Goal: Task Accomplishment & Management: Complete application form

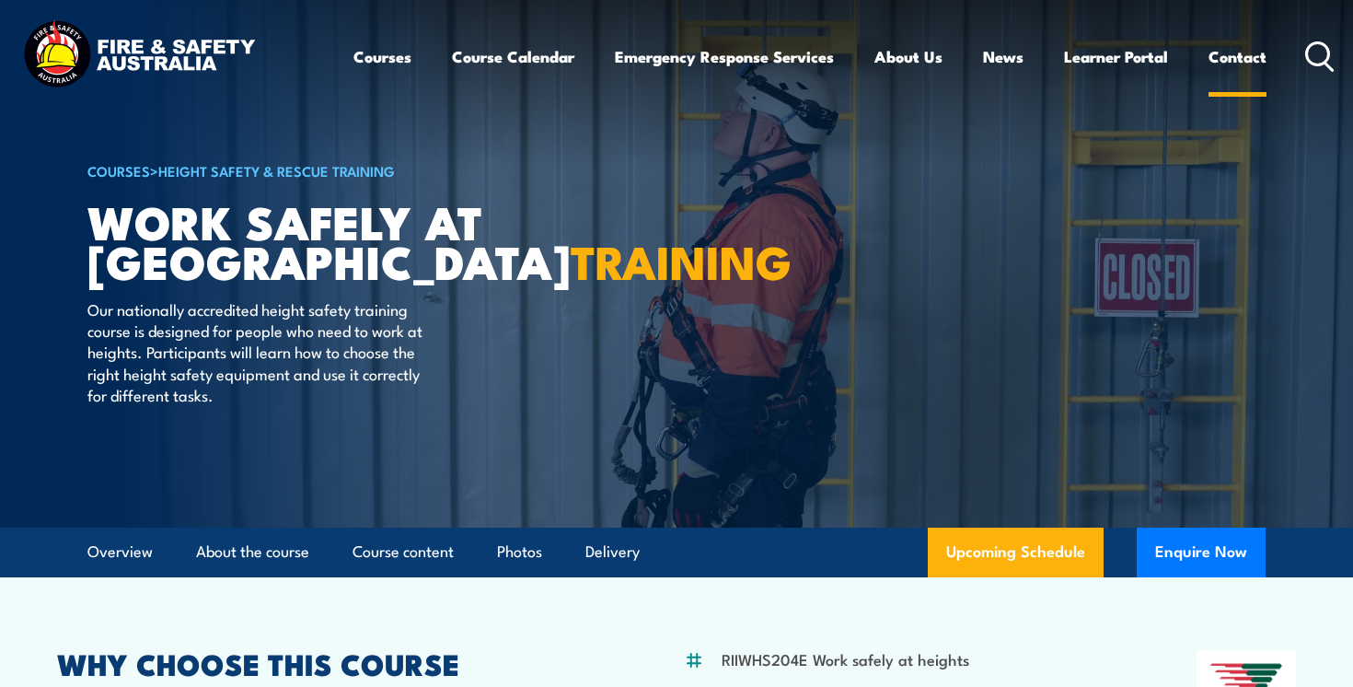
click at [1249, 64] on link "Contact" at bounding box center [1238, 56] width 58 height 49
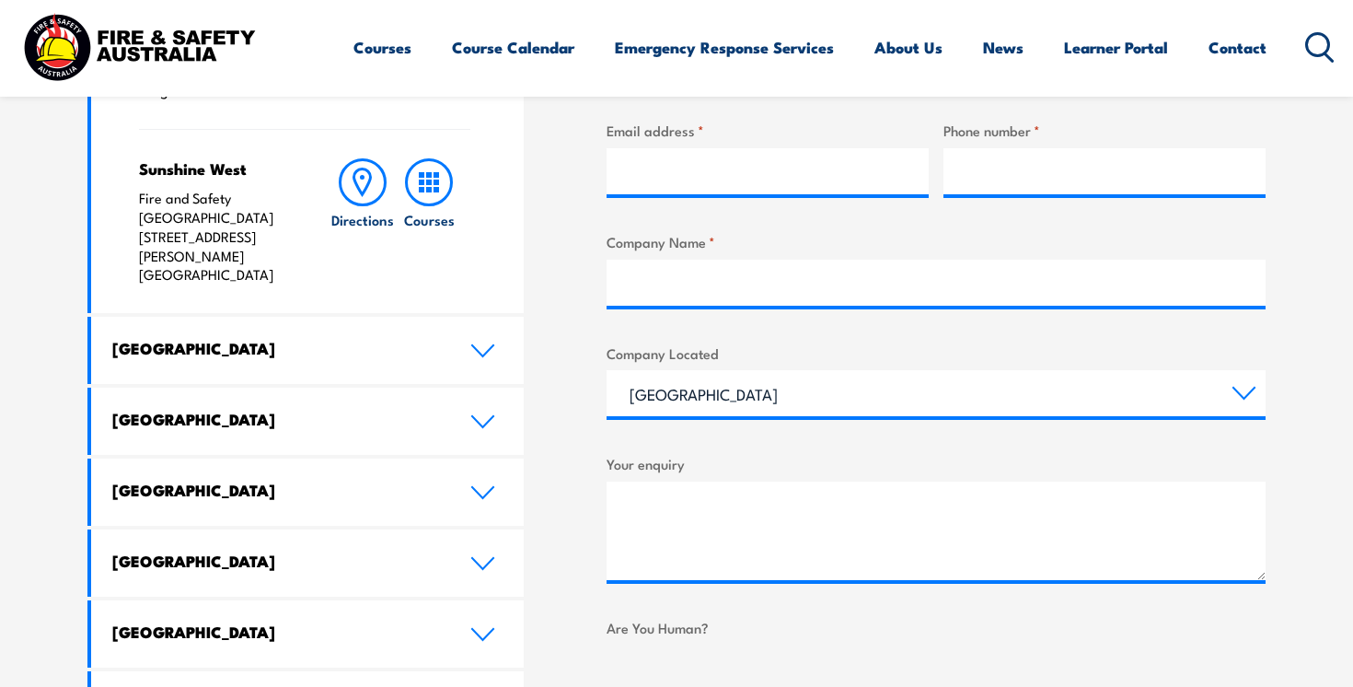
scroll to position [837, 0]
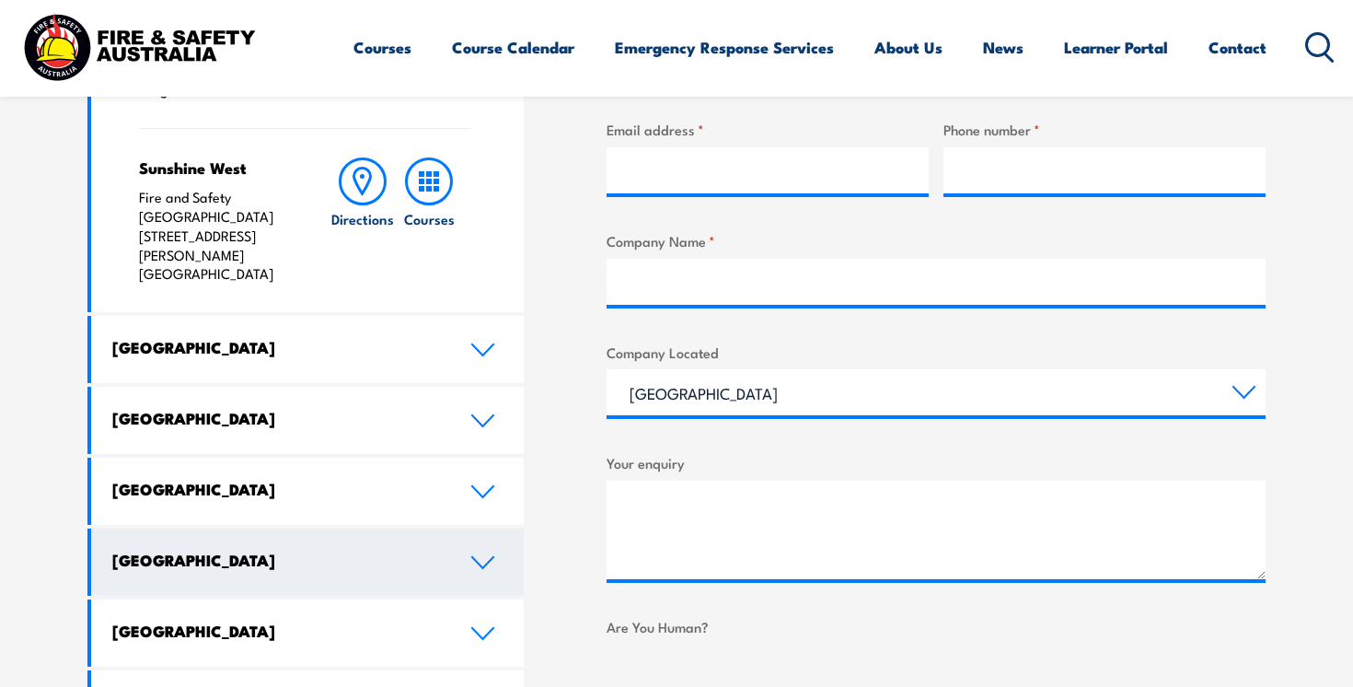
click at [410, 549] on h4 "[GEOGRAPHIC_DATA]" at bounding box center [277, 559] width 330 height 20
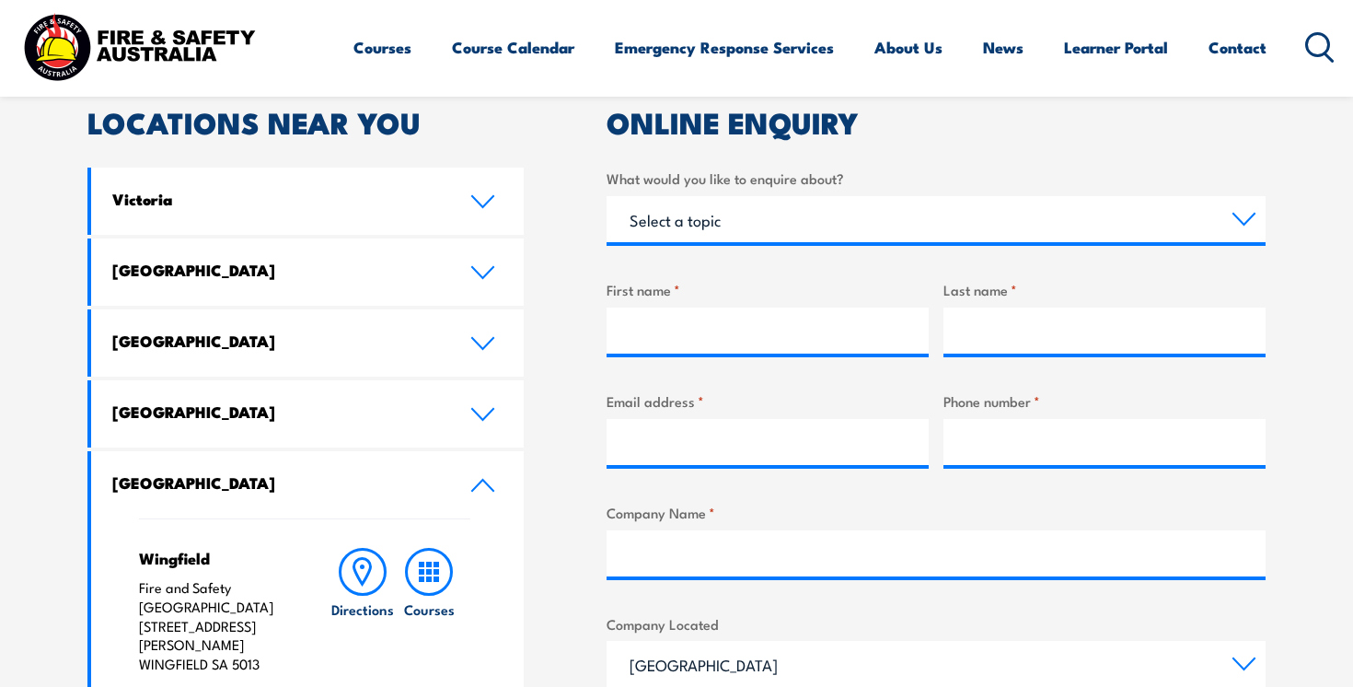
scroll to position [544, 0]
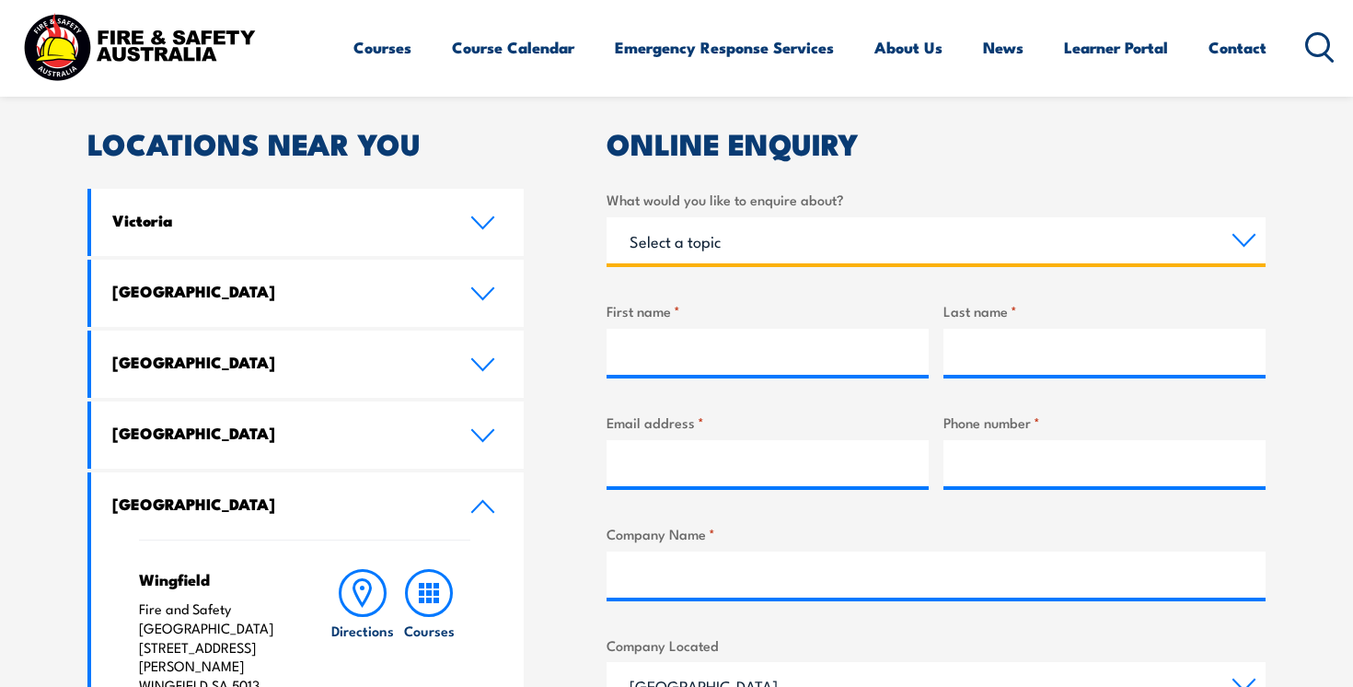
click at [747, 238] on select "Select a topic Training Emergency Response Services General Enquiry" at bounding box center [936, 240] width 659 height 46
select select "General Enquiry"
click at [607, 217] on select "Select a topic Training Emergency Response Services General Enquiry" at bounding box center [936, 240] width 659 height 46
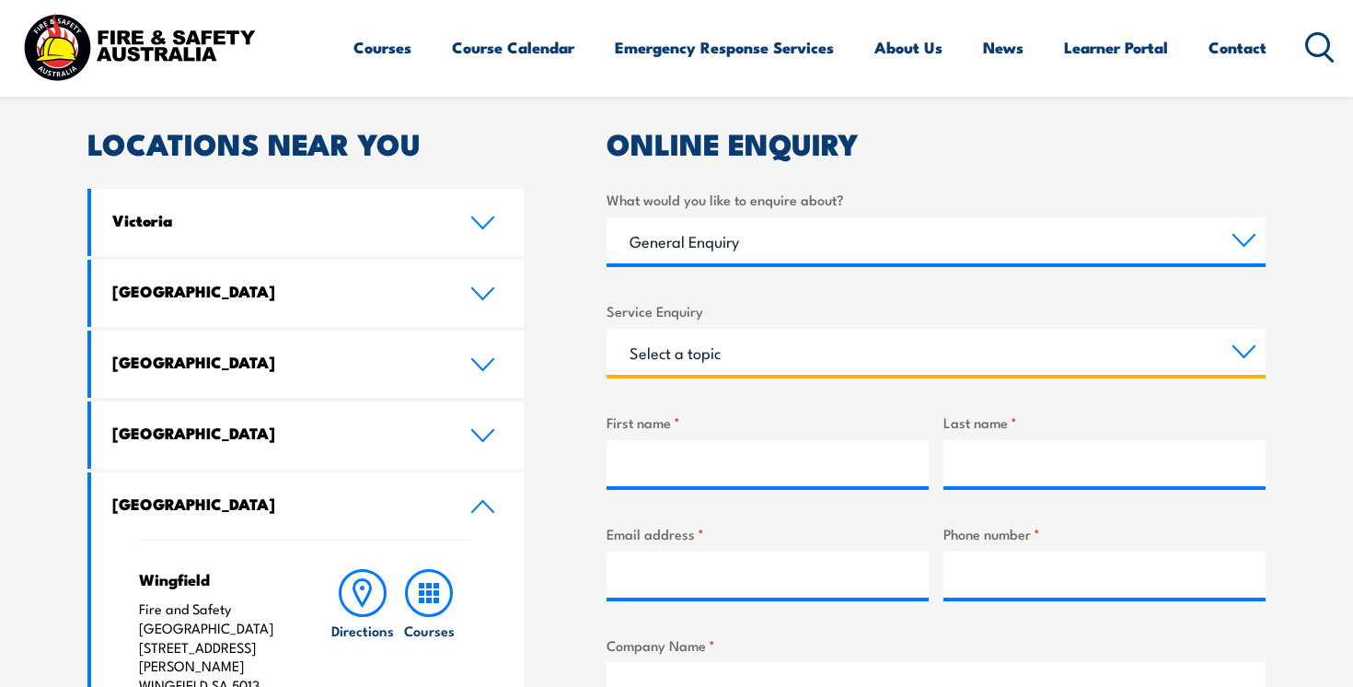
click at [740, 354] on select "Select a topic Assistance in completing an online enrolment booking Request a c…" at bounding box center [936, 352] width 659 height 46
select select "Request a copy of a certificate"
click at [607, 329] on select "Select a topic Assistance in completing an online enrolment booking Request a c…" at bounding box center [936, 352] width 659 height 46
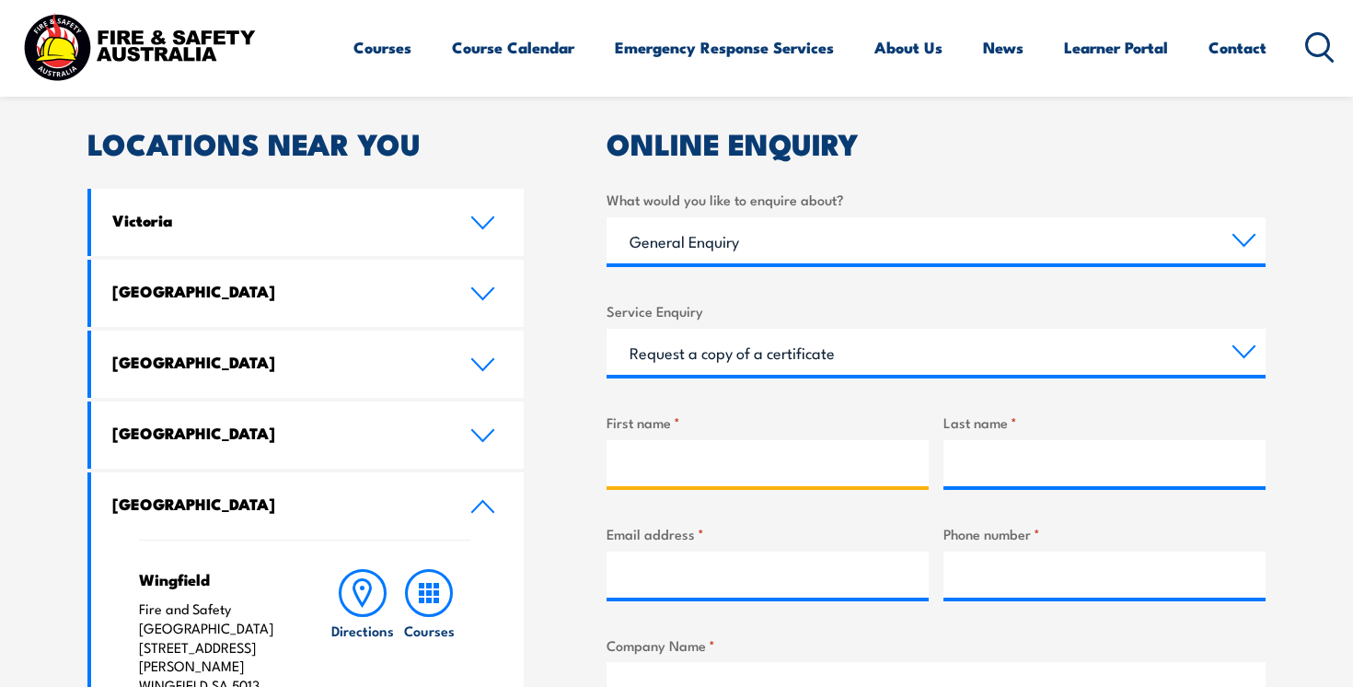
click at [730, 452] on input "First name *" at bounding box center [768, 463] width 322 height 46
type input "[PERSON_NAME]"
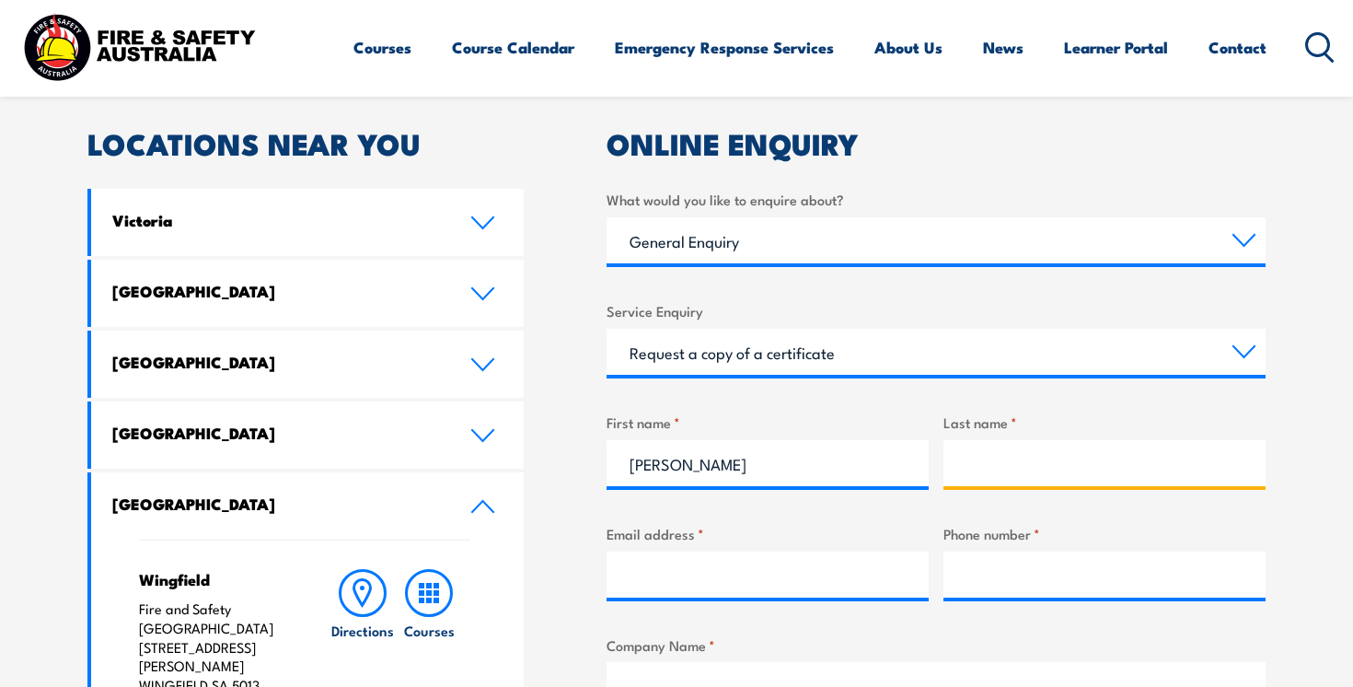
type input "[PERSON_NAME]"
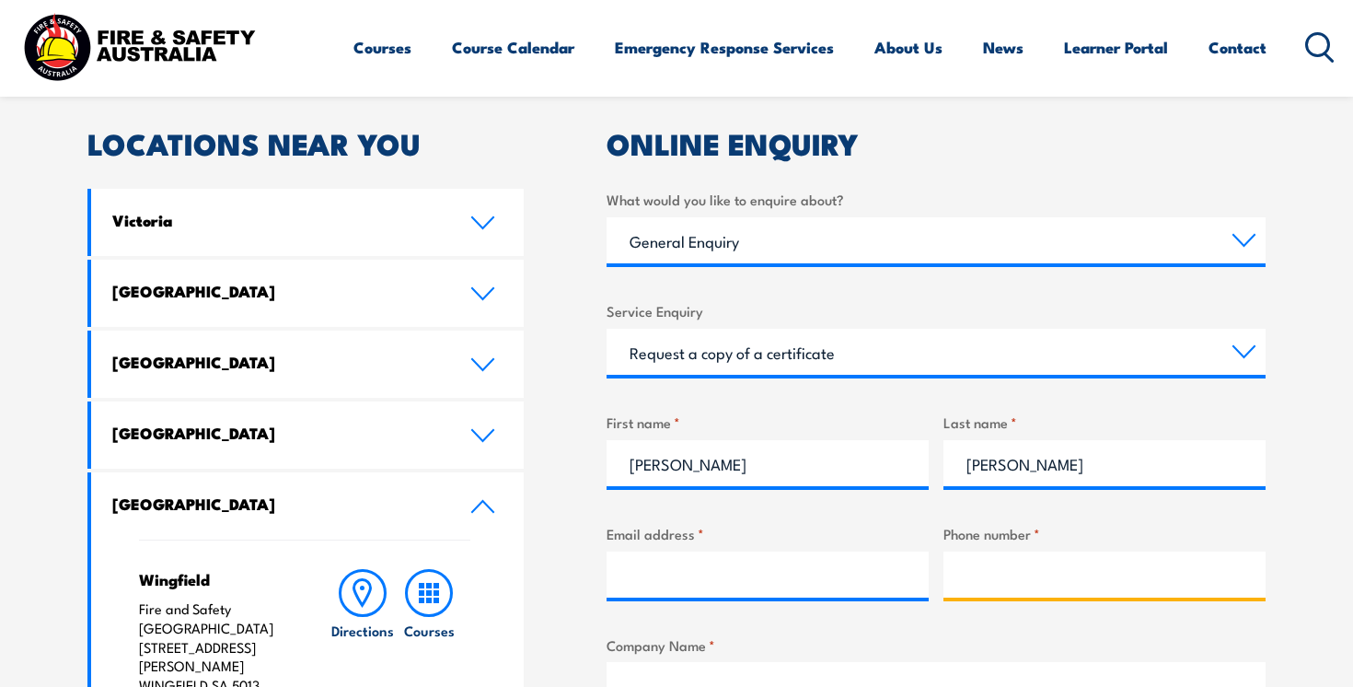
type input "0477776805"
type input "Arome Noire"
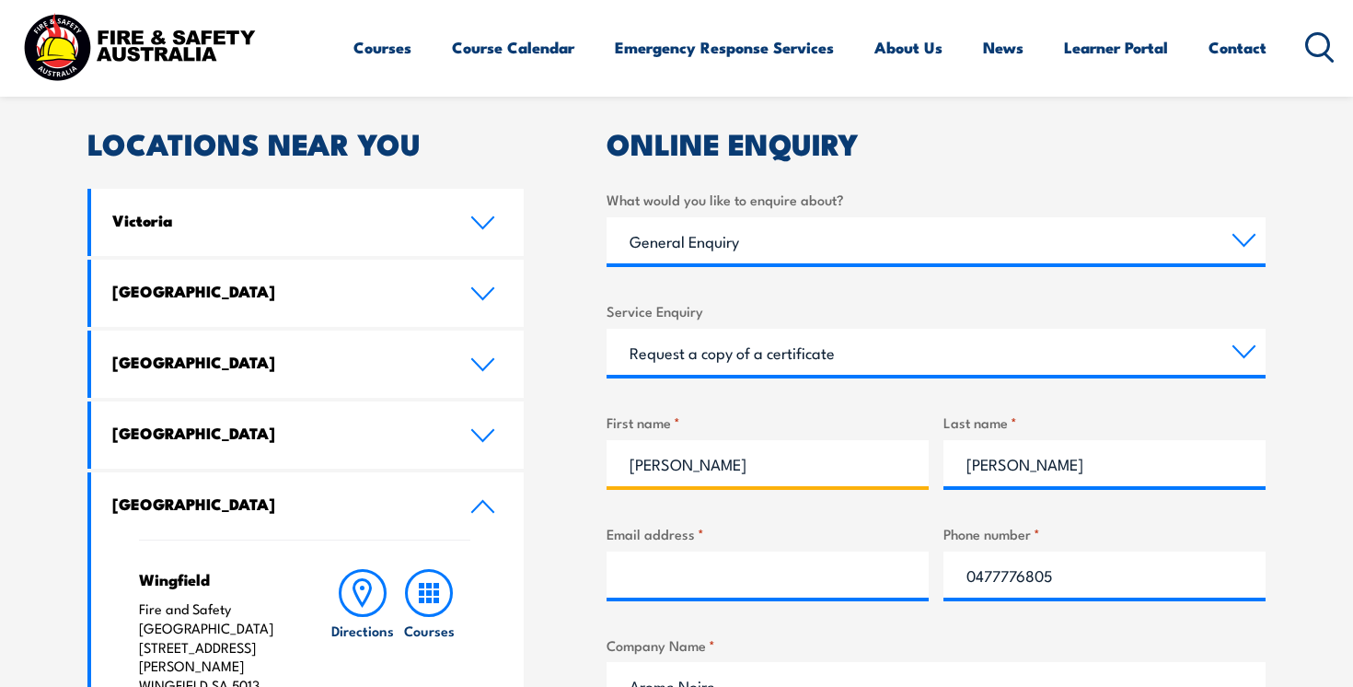
click at [755, 446] on input "[PERSON_NAME]" at bounding box center [768, 463] width 322 height 46
type input "[PERSON_NAME]"
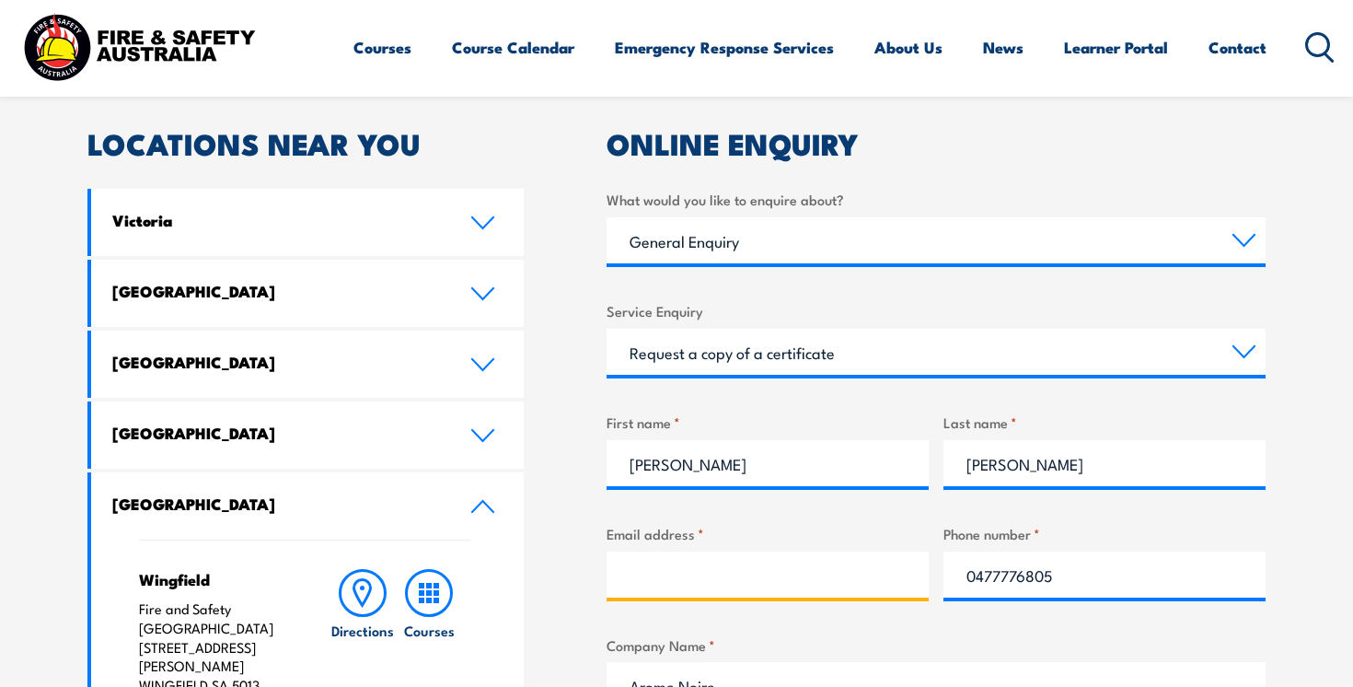
click at [711, 566] on input "Email address *" at bounding box center [768, 574] width 322 height 46
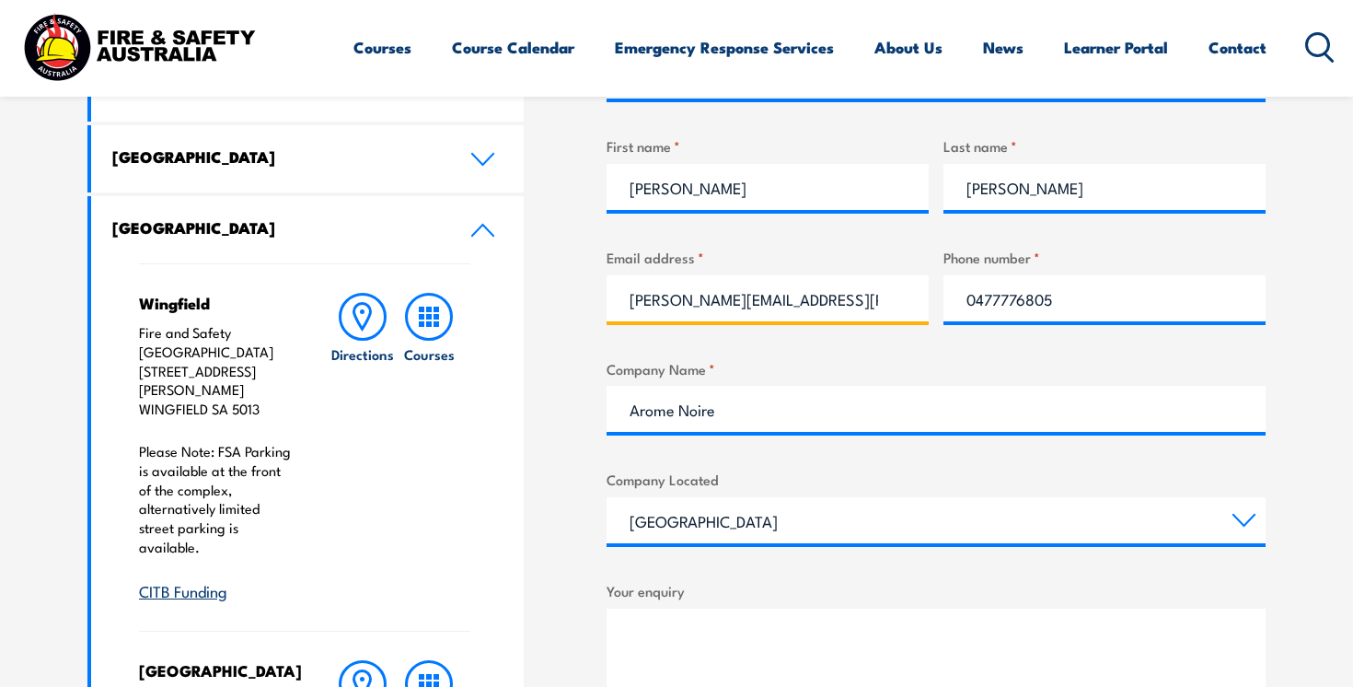
scroll to position [838, 0]
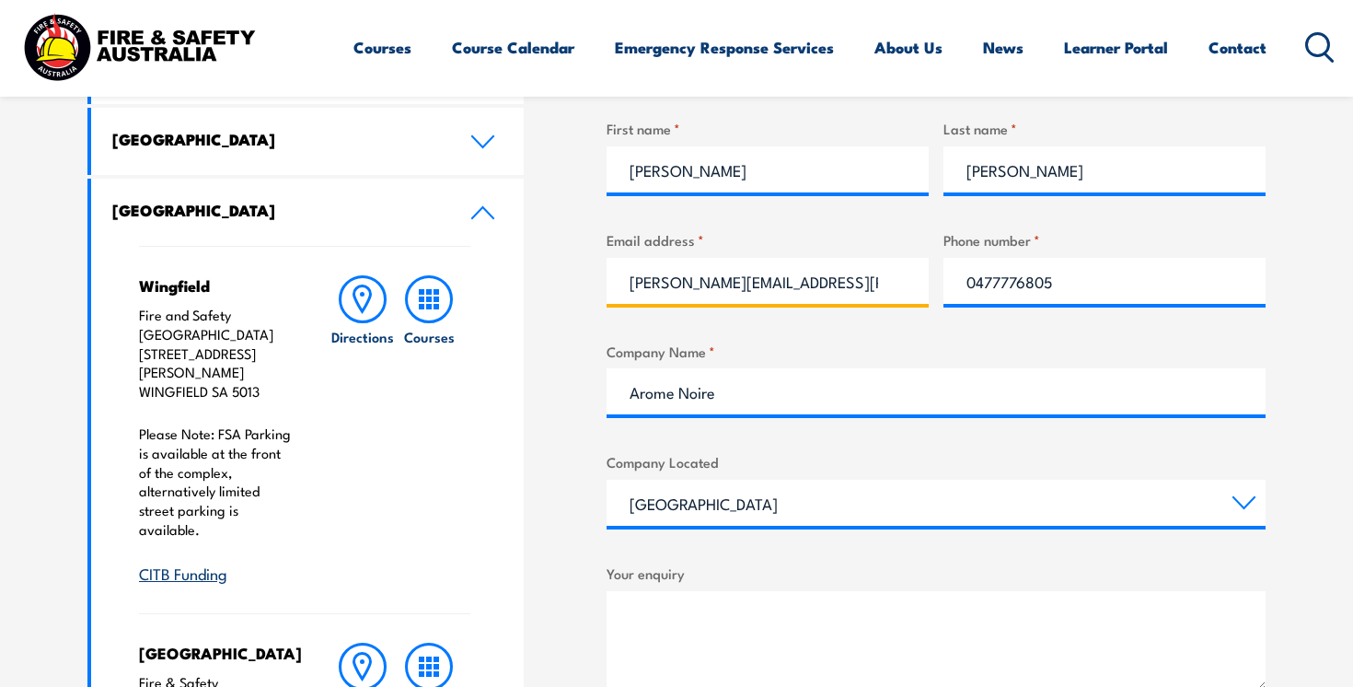
type input "[PERSON_NAME][EMAIL_ADDRESS][PERSON_NAME][DOMAIN_NAME]"
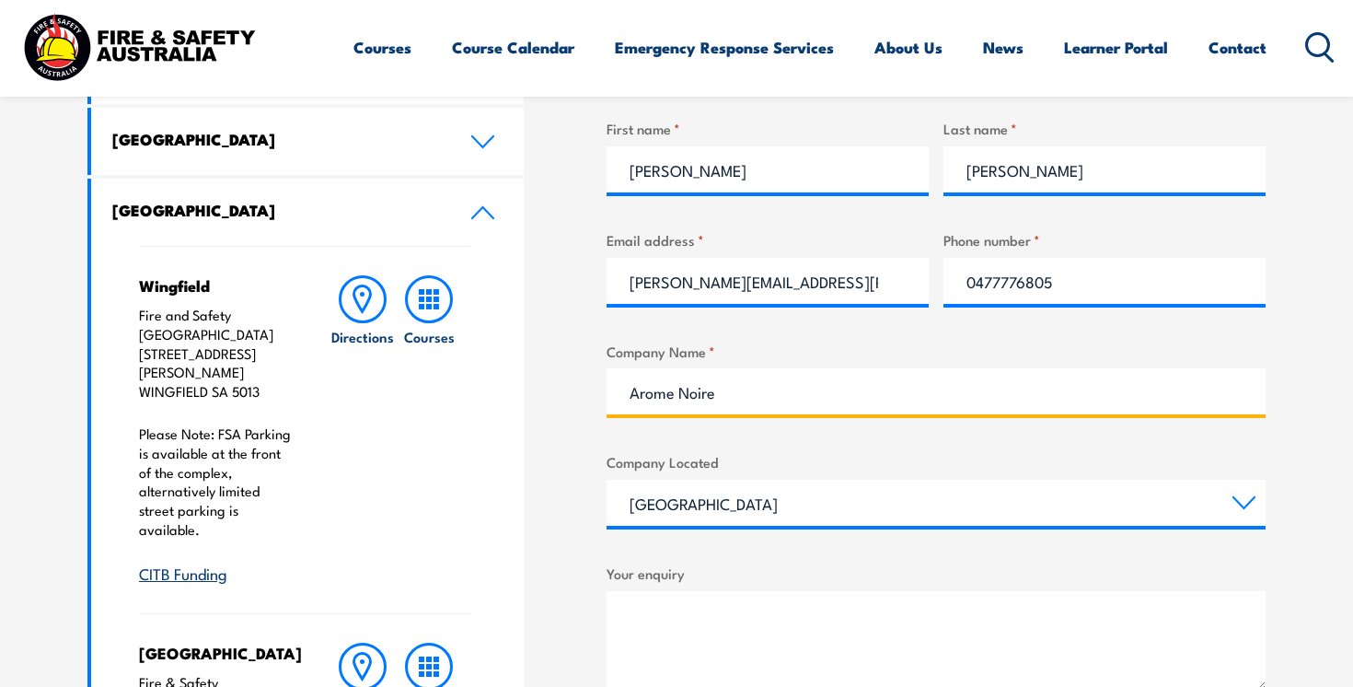
click at [754, 402] on input "Arome Noire" at bounding box center [936, 391] width 659 height 46
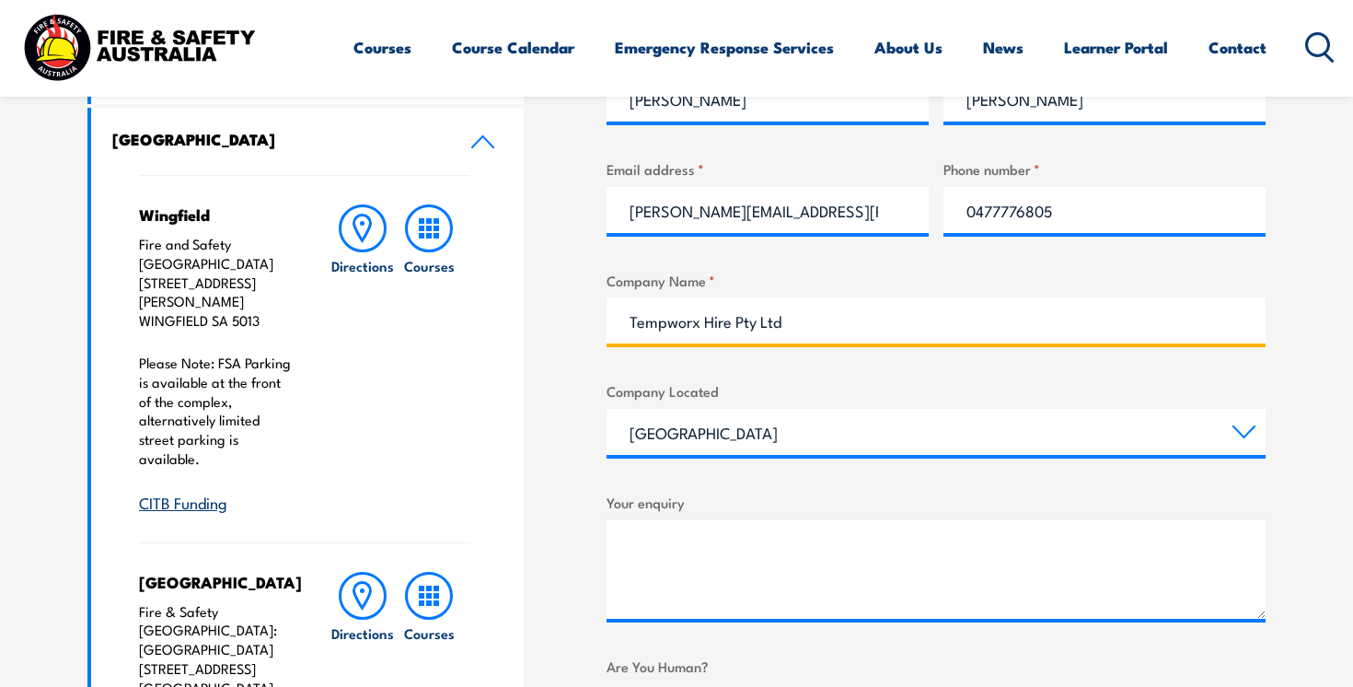
scroll to position [936, 0]
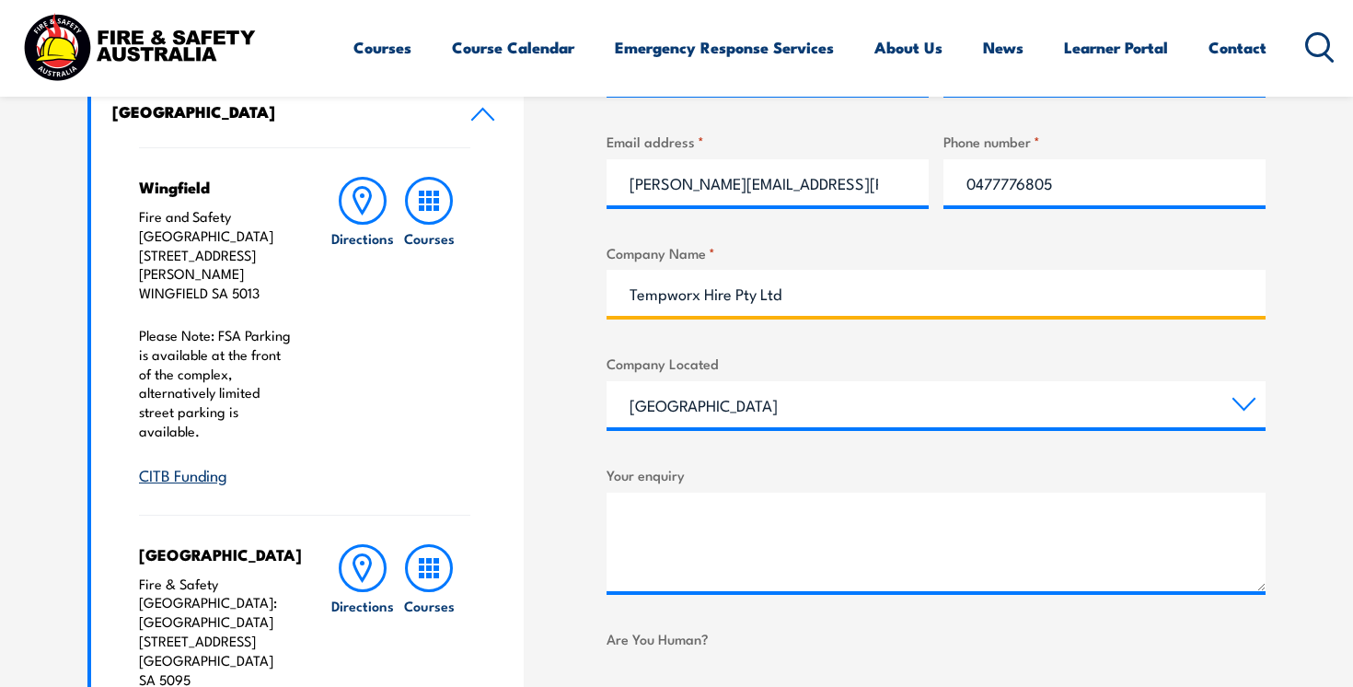
type input "Tempworx Hire Pty Ltd"
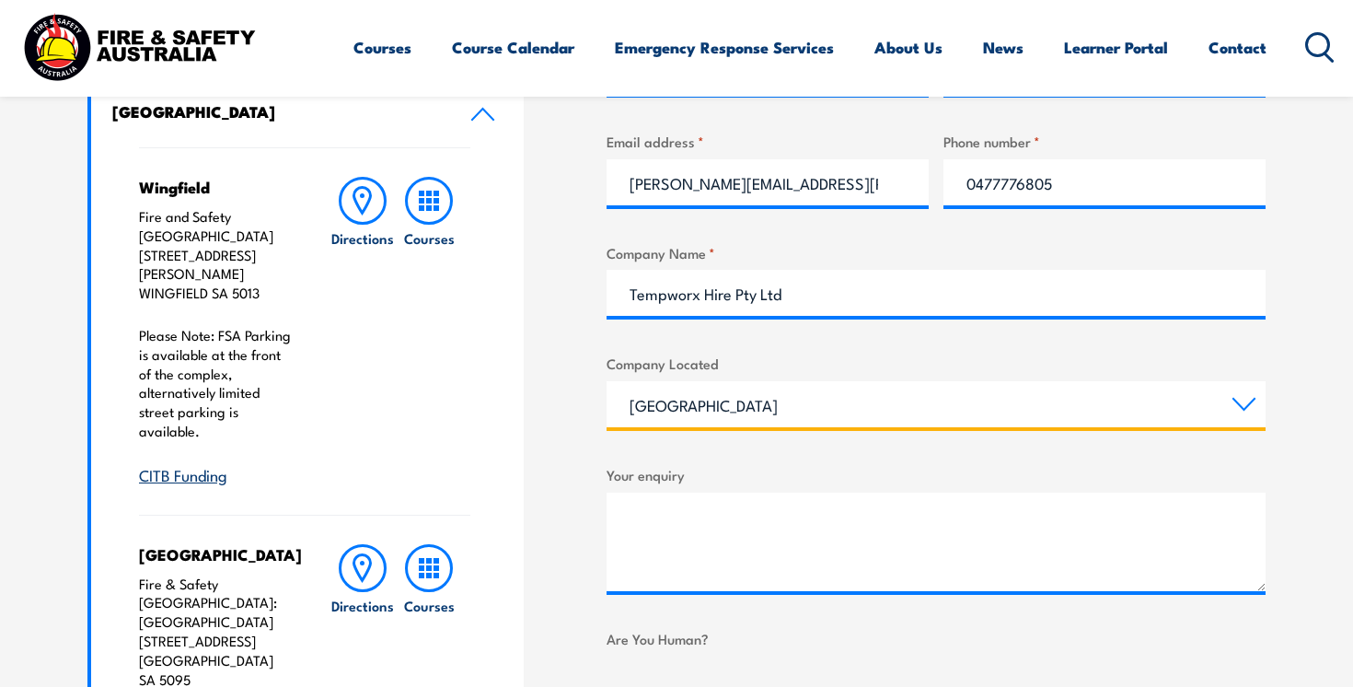
click at [768, 411] on select "[GEOGRAPHIC_DATA] [GEOGRAPHIC_DATA] [GEOGRAPHIC_DATA] [GEOGRAPHIC_DATA] [GEOGRA…" at bounding box center [936, 404] width 659 height 46
select select "[GEOGRAPHIC_DATA]"
click at [607, 381] on select "[GEOGRAPHIC_DATA] [GEOGRAPHIC_DATA] [GEOGRAPHIC_DATA] [GEOGRAPHIC_DATA] [GEOGRA…" at bounding box center [936, 404] width 659 height 46
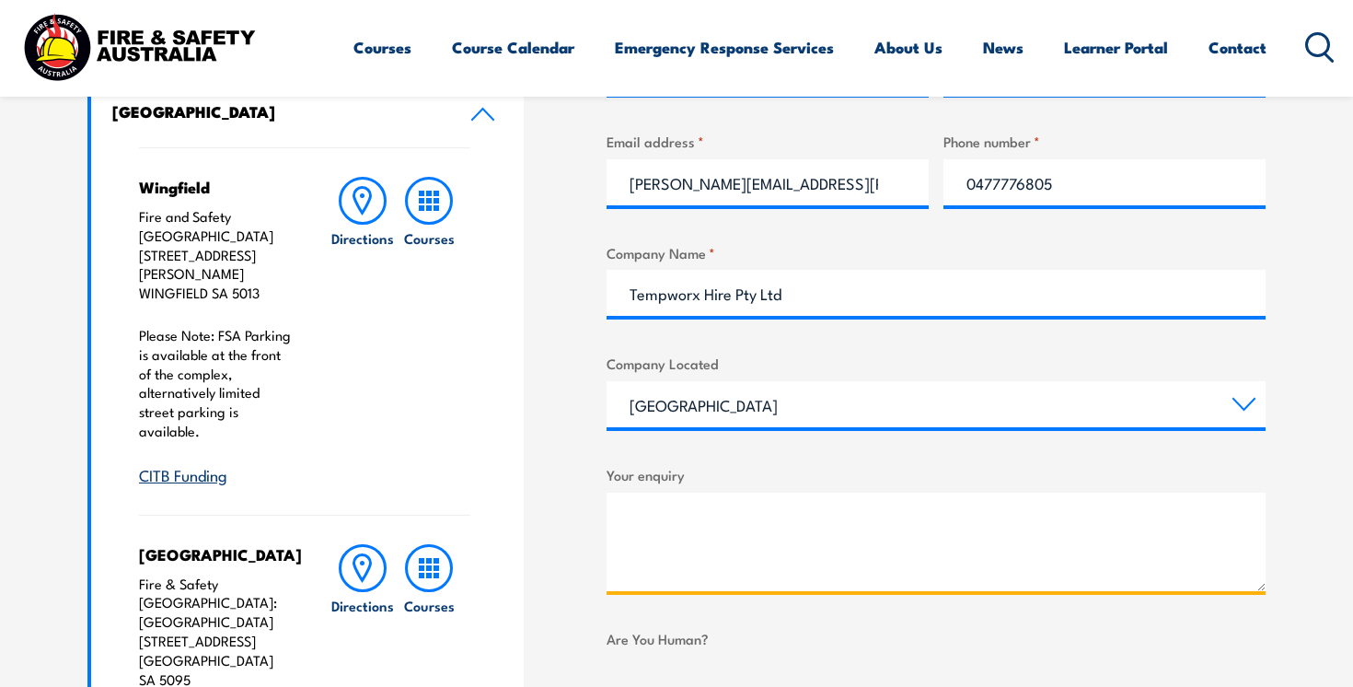
click at [729, 545] on textarea "Your enquiry" at bounding box center [936, 541] width 659 height 98
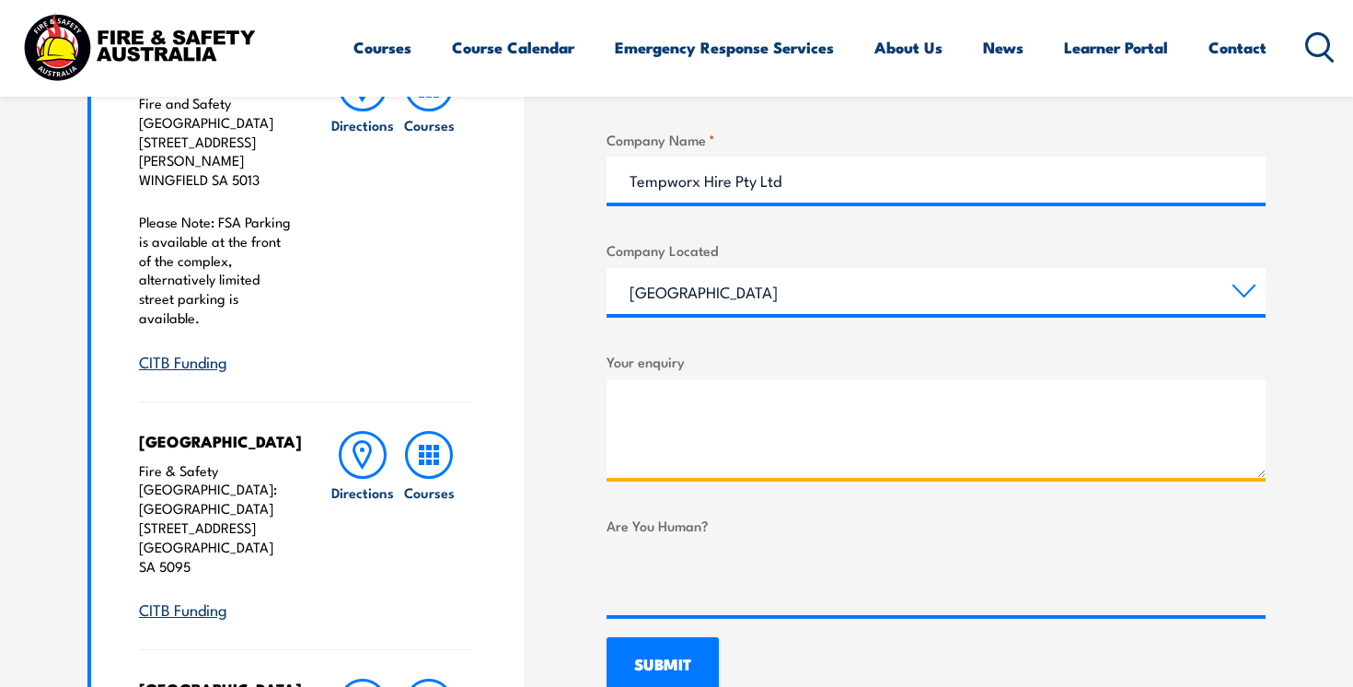
scroll to position [1087, 0]
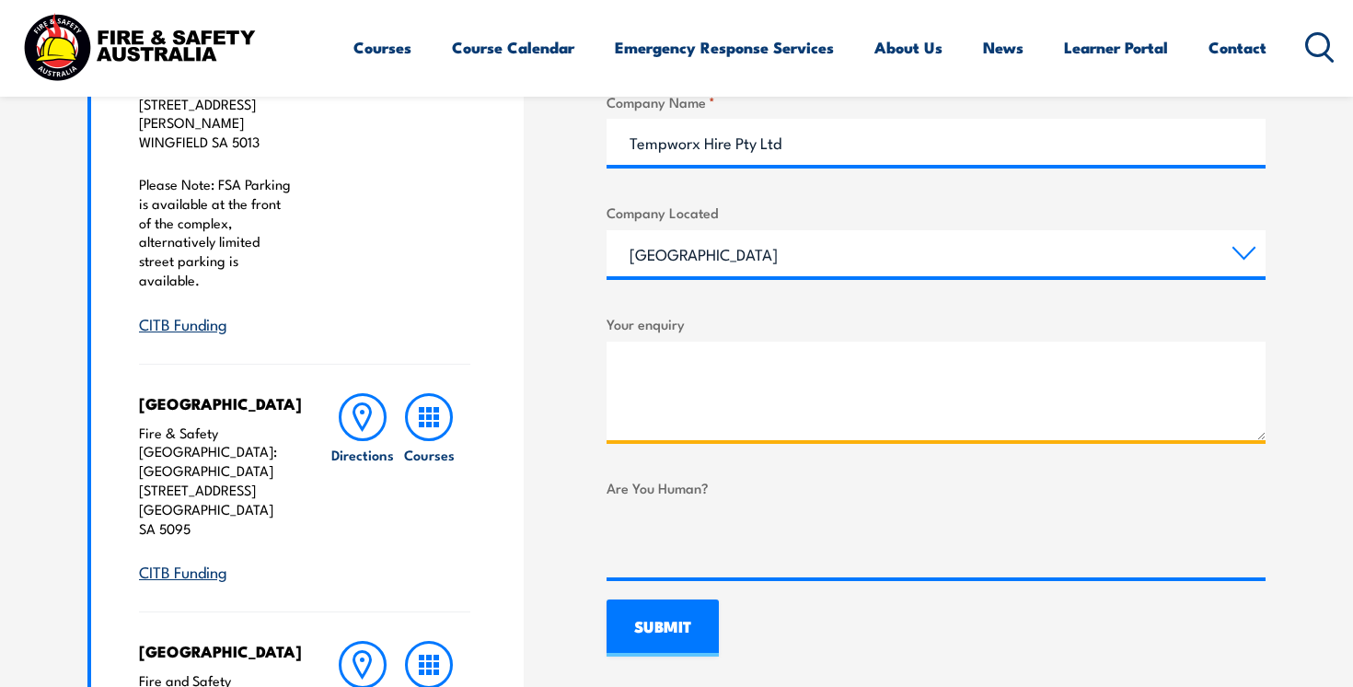
click at [725, 378] on textarea "Your enquiry" at bounding box center [936, 390] width 659 height 98
paste textarea "5QLCH72FTL"
click at [1154, 364] on textarea "Hello, im requesting a copy of my working at heights certificate from [DATE]" at bounding box center [936, 390] width 659 height 98
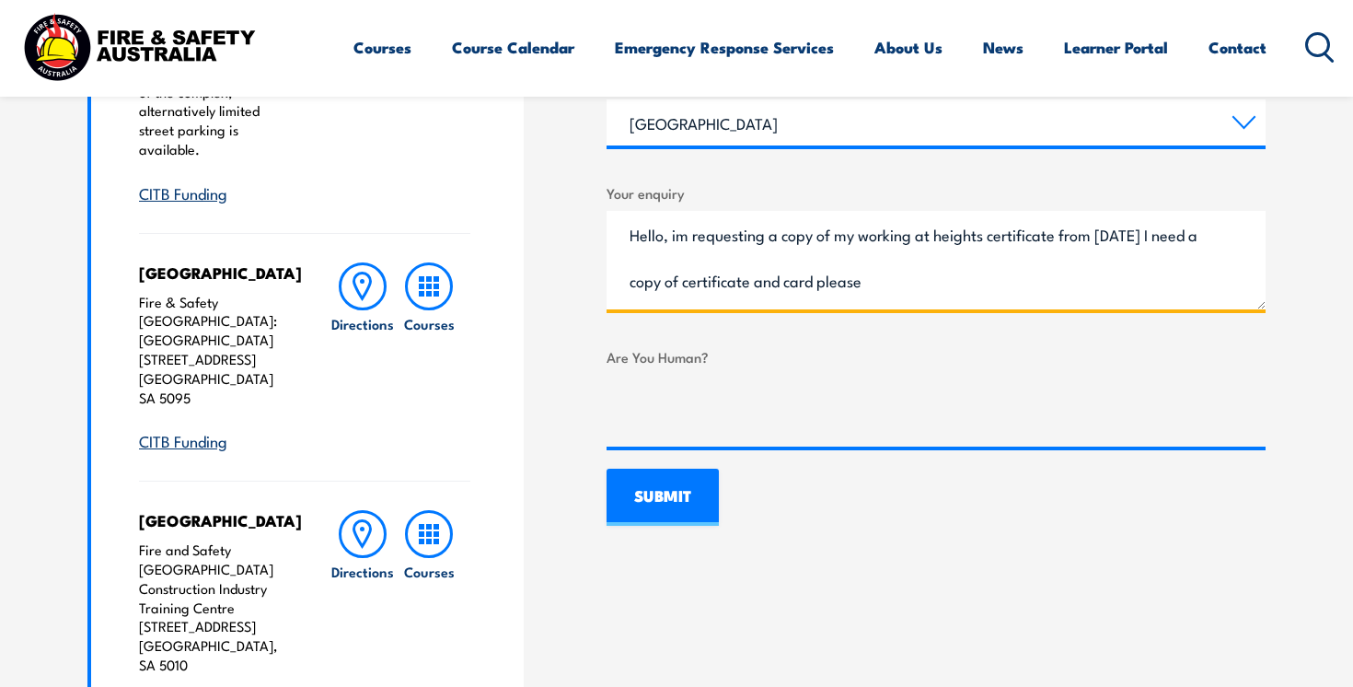
scroll to position [1329, 0]
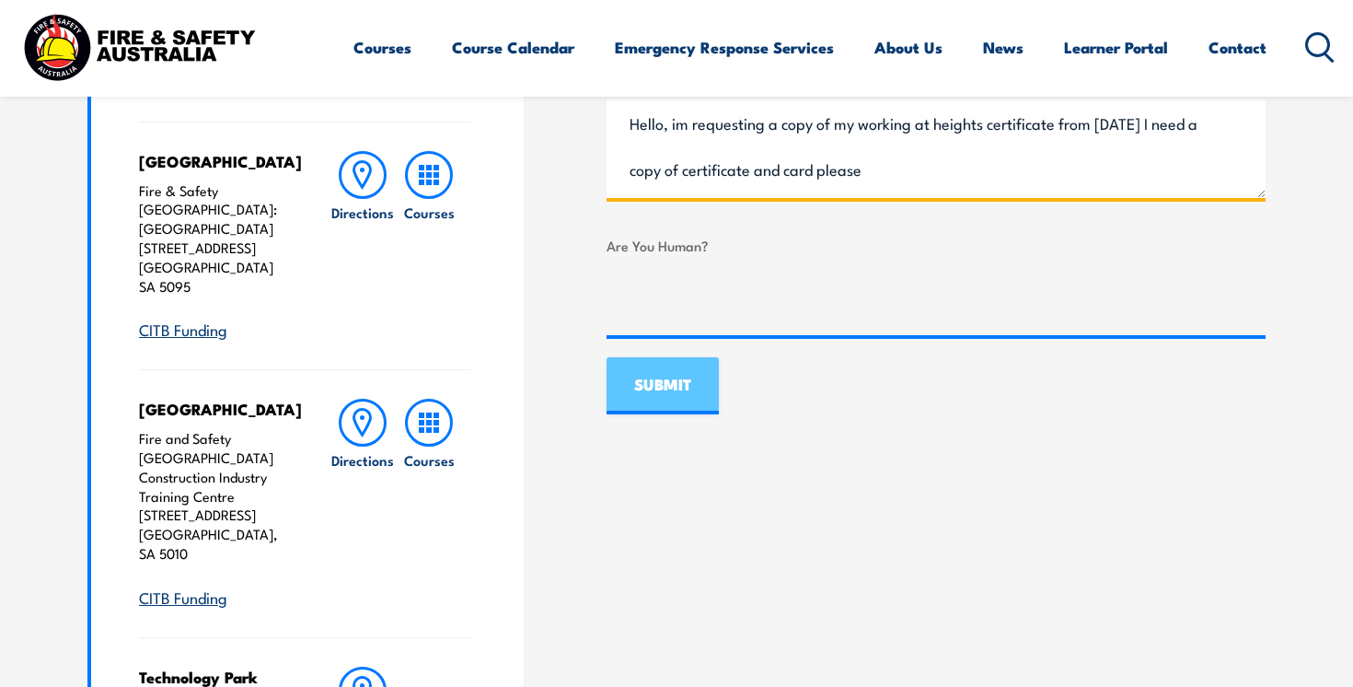
type textarea "Hello, im requesting a copy of my working at heights certificate from [DATE] I …"
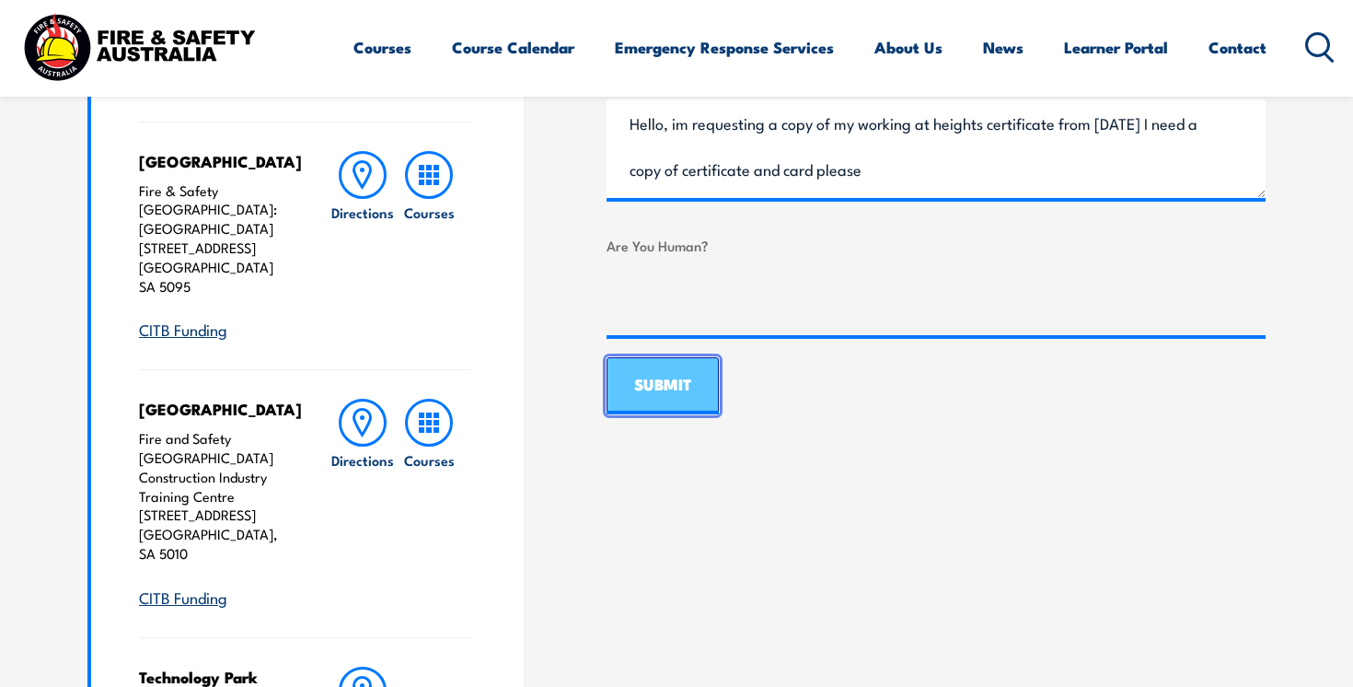
click at [662, 386] on input "SUBMIT" at bounding box center [663, 385] width 112 height 57
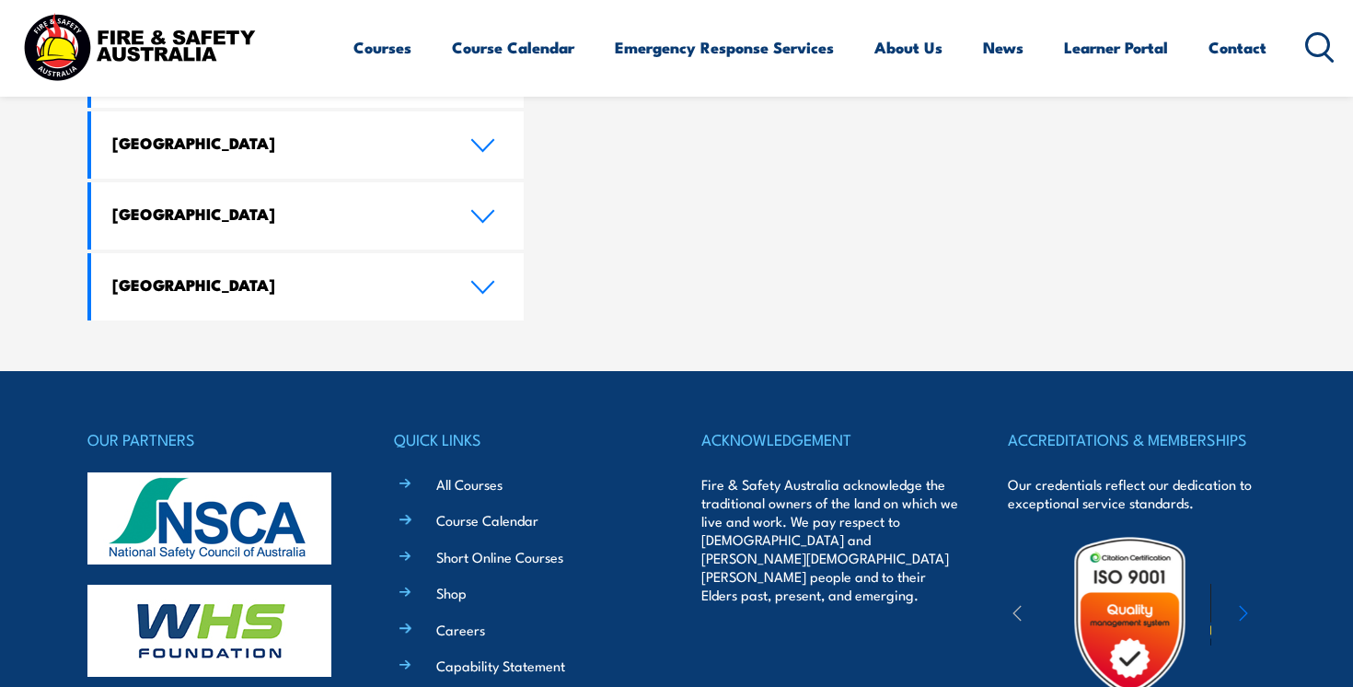
scroll to position [2122, 0]
